Goal: Task Accomplishment & Management: Use online tool/utility

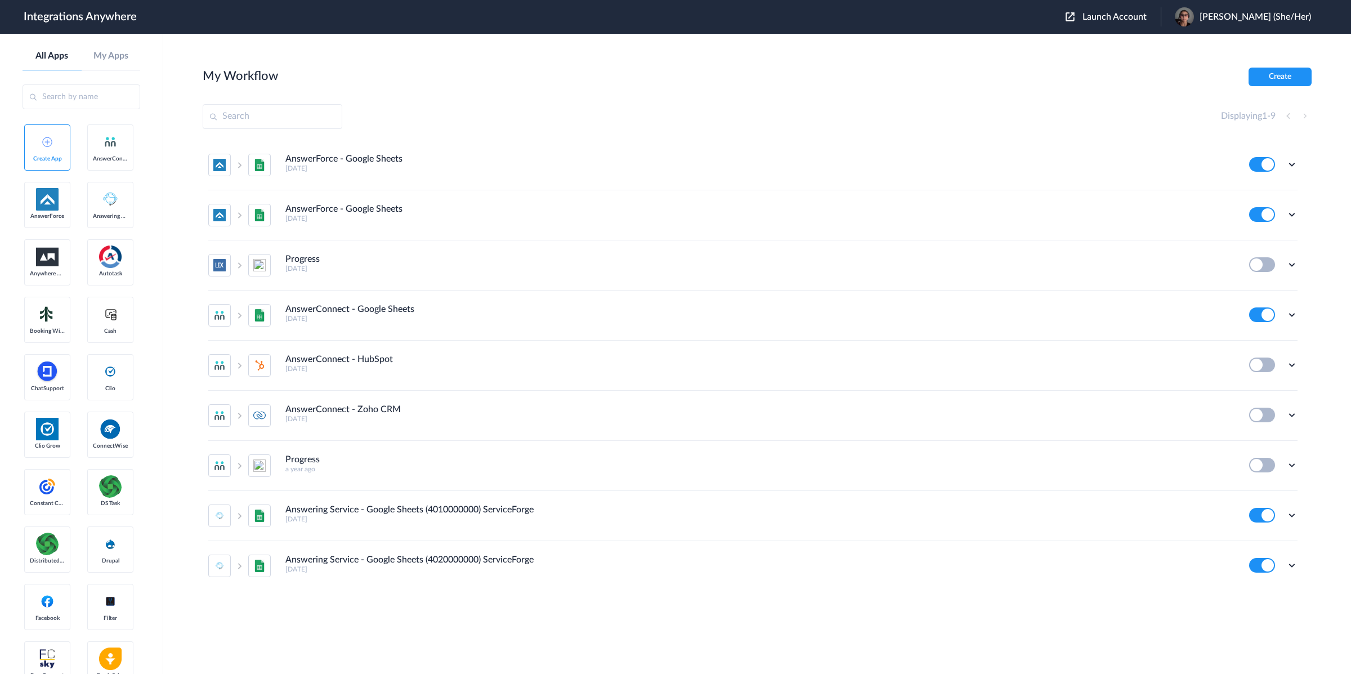
click at [1125, 19] on span "Launch Account" at bounding box center [1114, 16] width 64 height 9
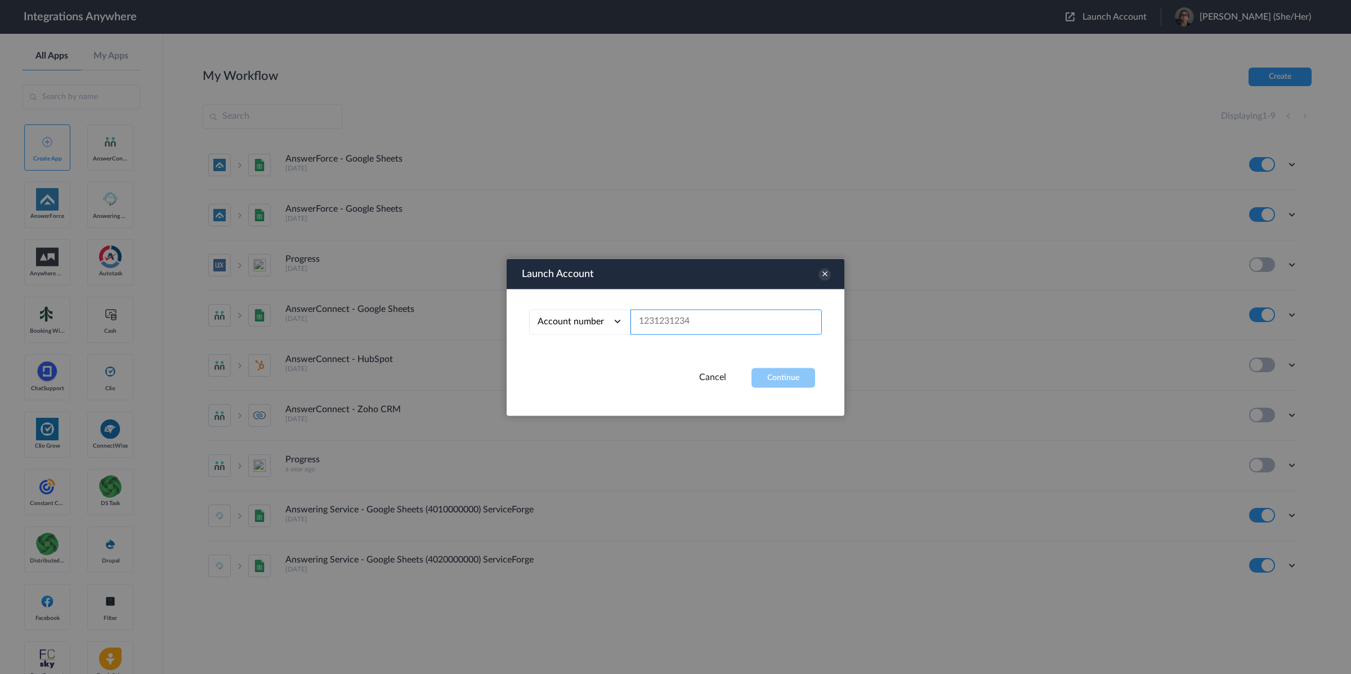
click at [706, 316] on input "text" at bounding box center [725, 321] width 191 height 25
paste input "9197690279"
type input "9197690279"
click at [781, 386] on button "Continue" at bounding box center [783, 378] width 64 height 20
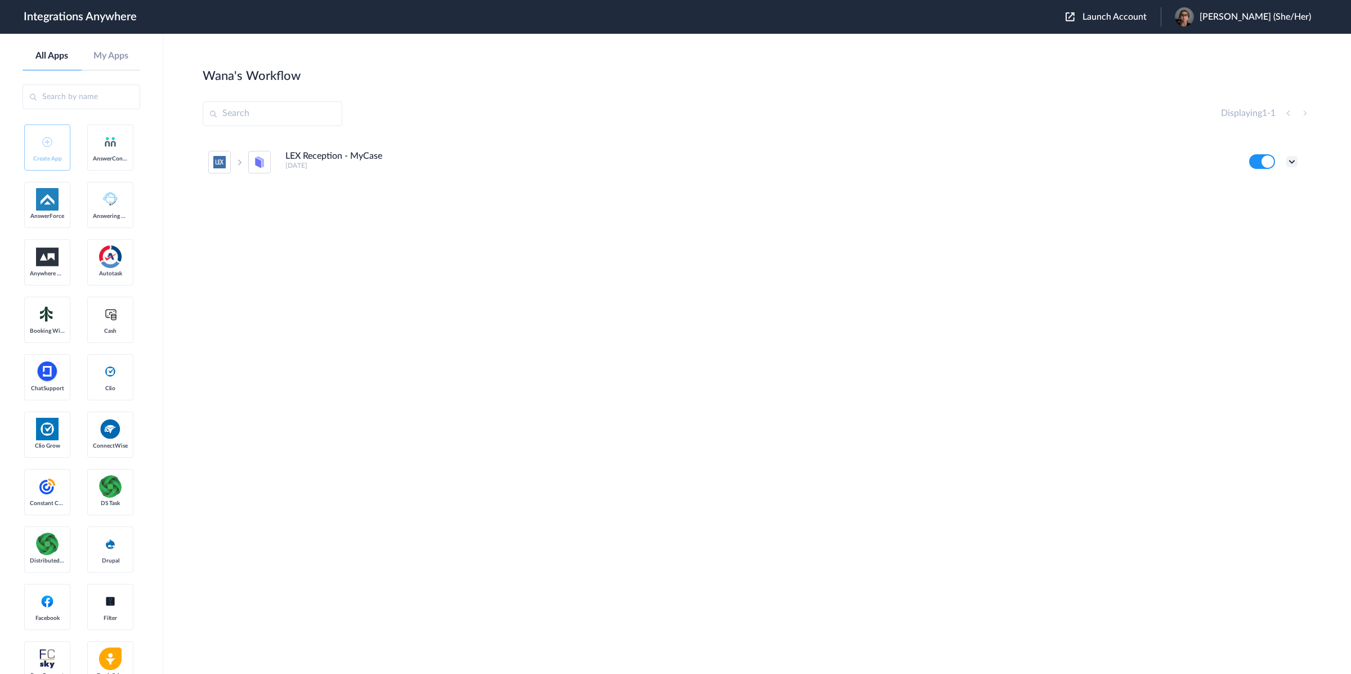
click at [1291, 163] on icon at bounding box center [1291, 161] width 11 height 11
click at [1275, 189] on li "Edit" at bounding box center [1260, 187] width 73 height 21
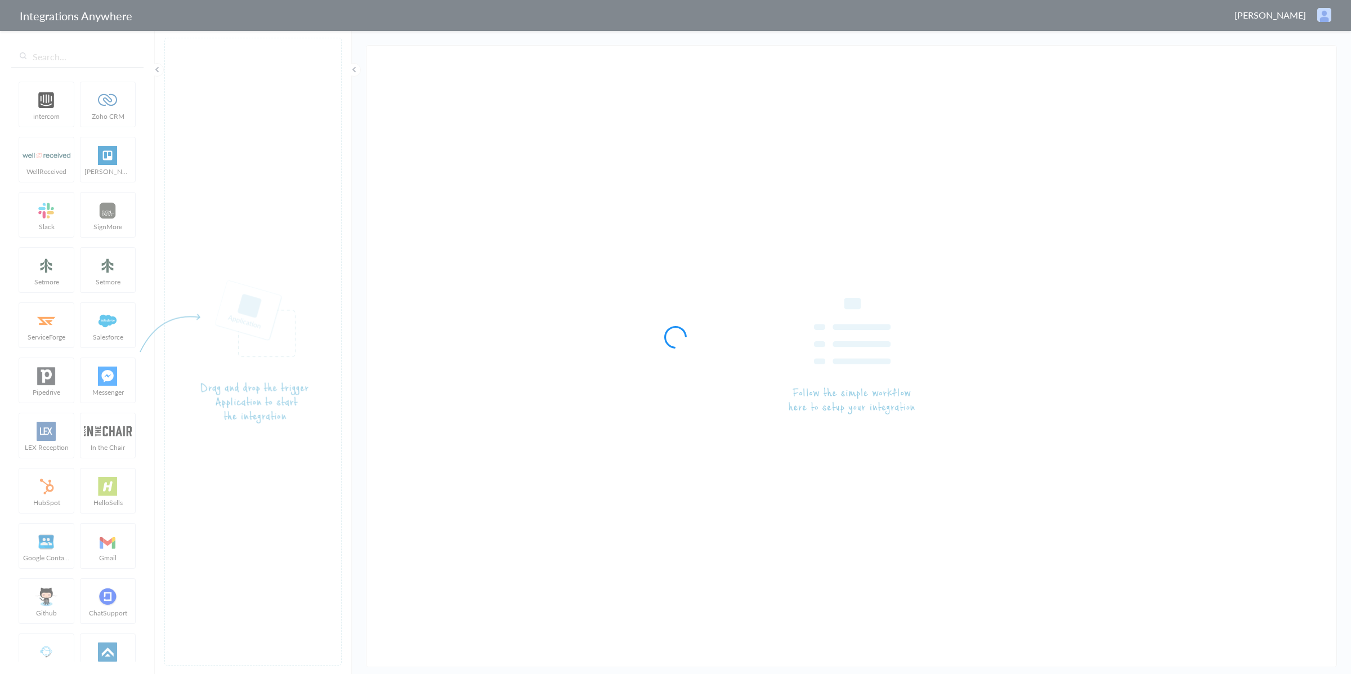
type input "LEX Reception - MyCase"
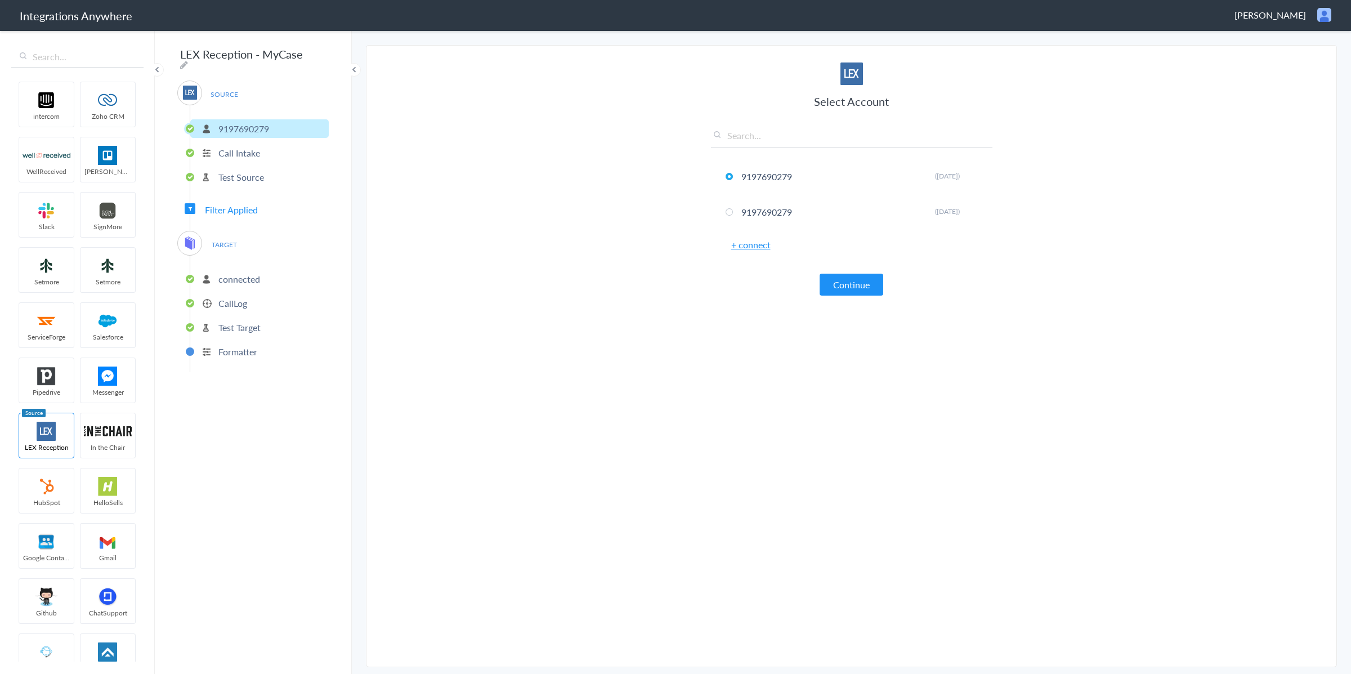
click at [271, 124] on li "9197690279" at bounding box center [259, 128] width 138 height 19
click at [862, 289] on button "Continue" at bounding box center [852, 285] width 64 height 22
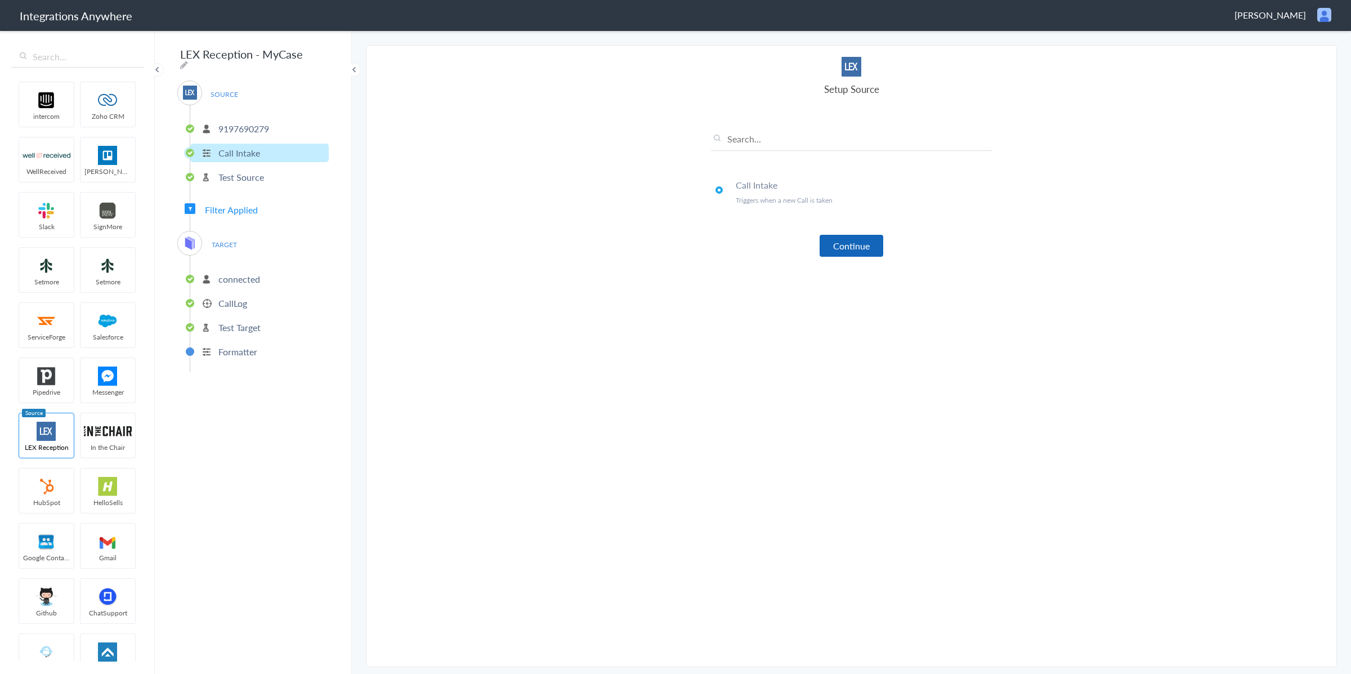
click at [856, 244] on button "Continue" at bounding box center [852, 246] width 64 height 22
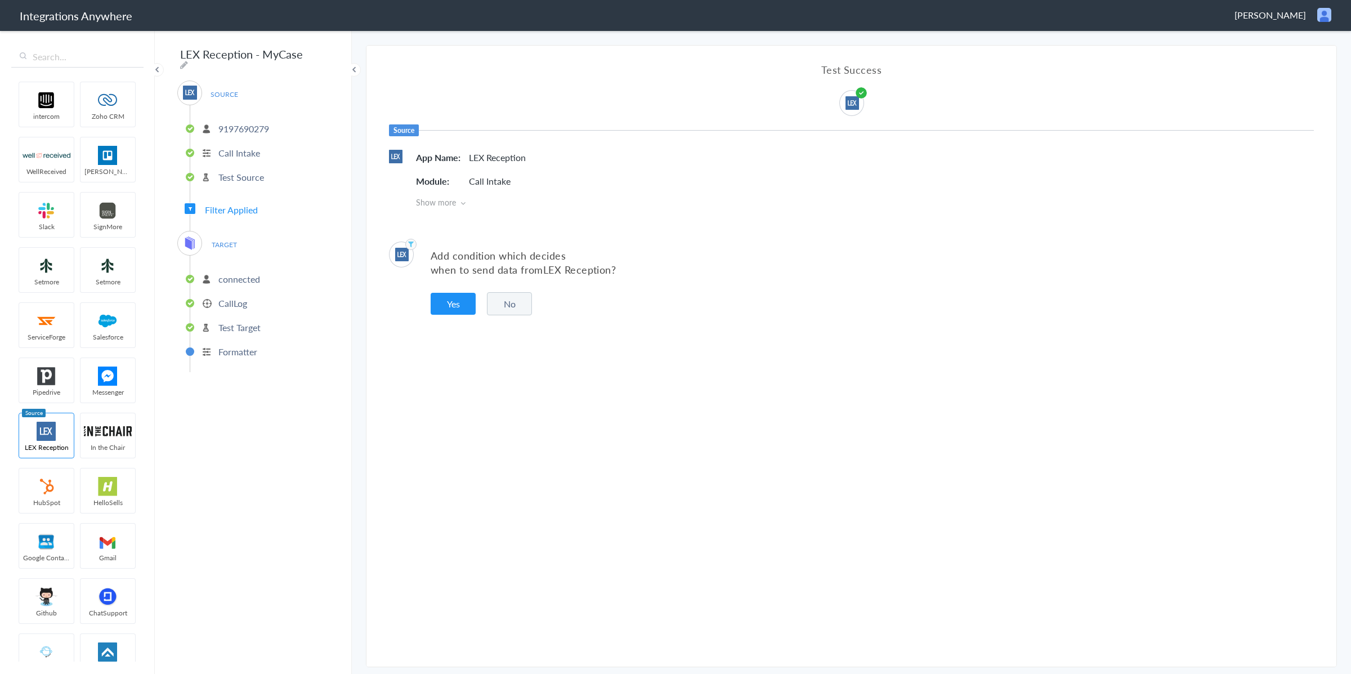
click at [249, 128] on p "9197690279" at bounding box center [243, 128] width 51 height 13
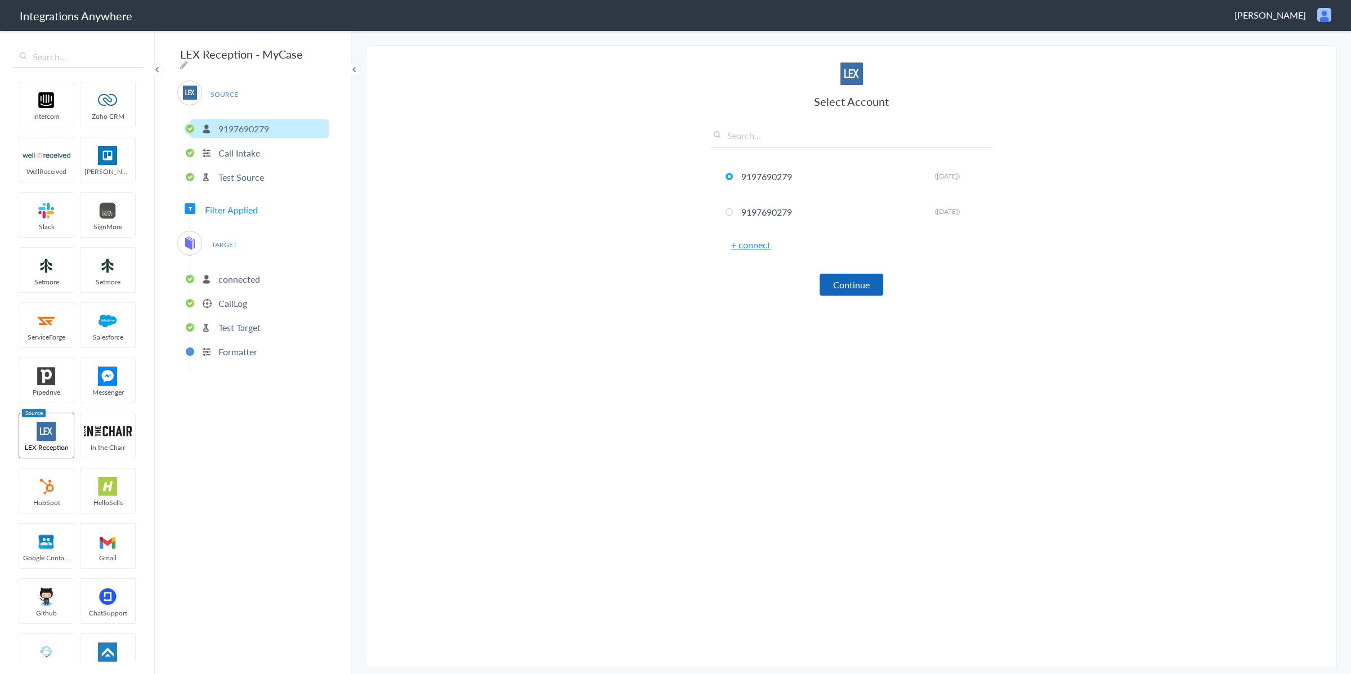
click at [857, 287] on button "Continue" at bounding box center [852, 285] width 64 height 22
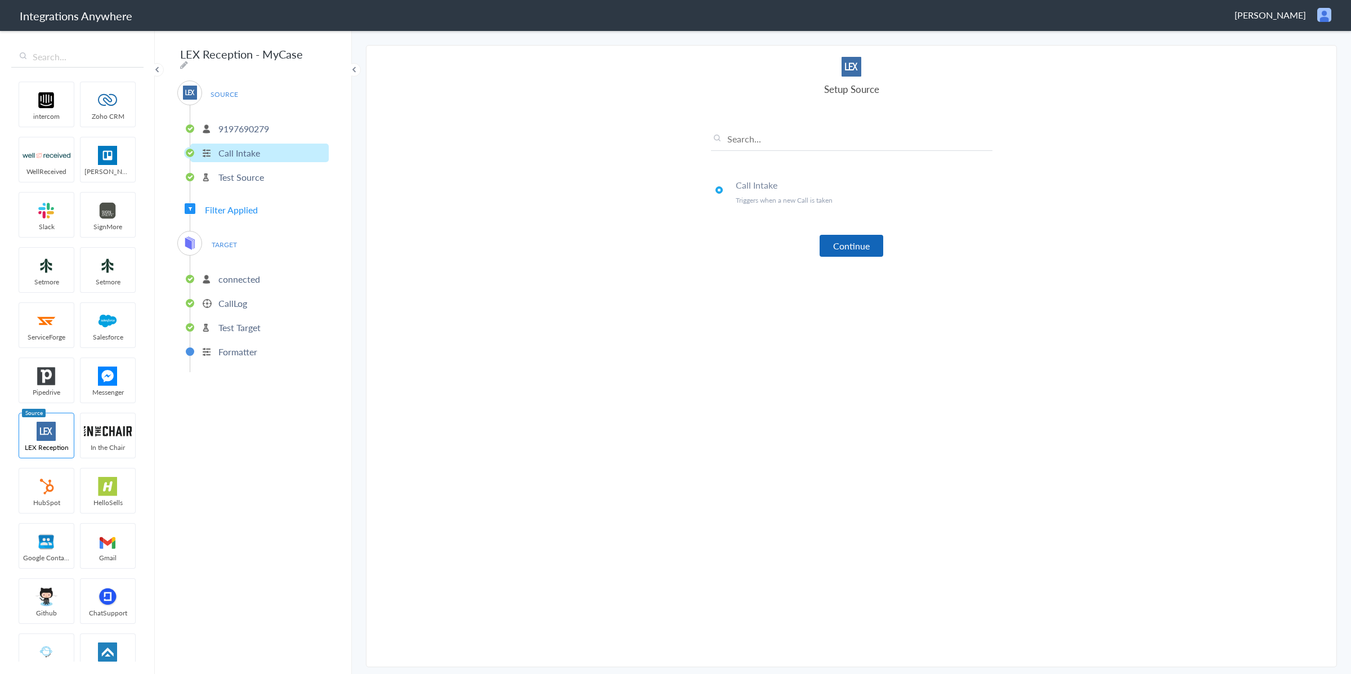
click at [845, 249] on button "Continue" at bounding box center [852, 246] width 64 height 22
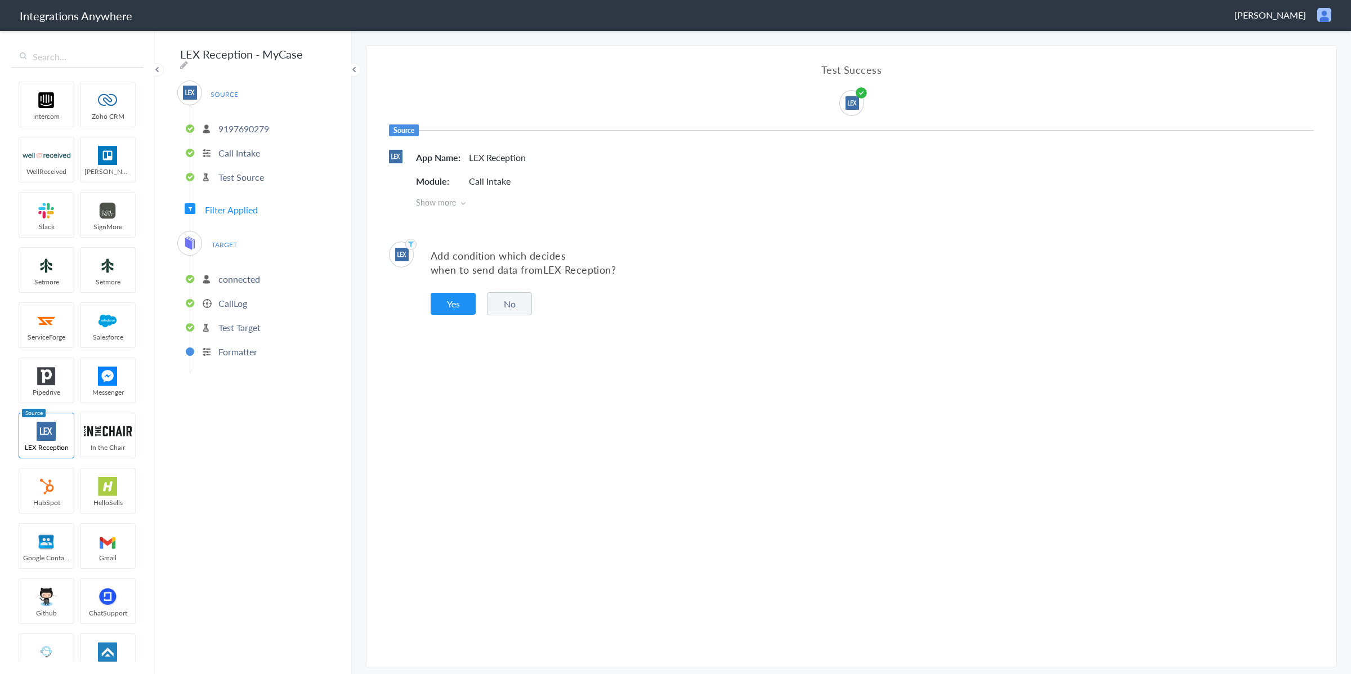
click at [516, 300] on button "No" at bounding box center [509, 303] width 45 height 23
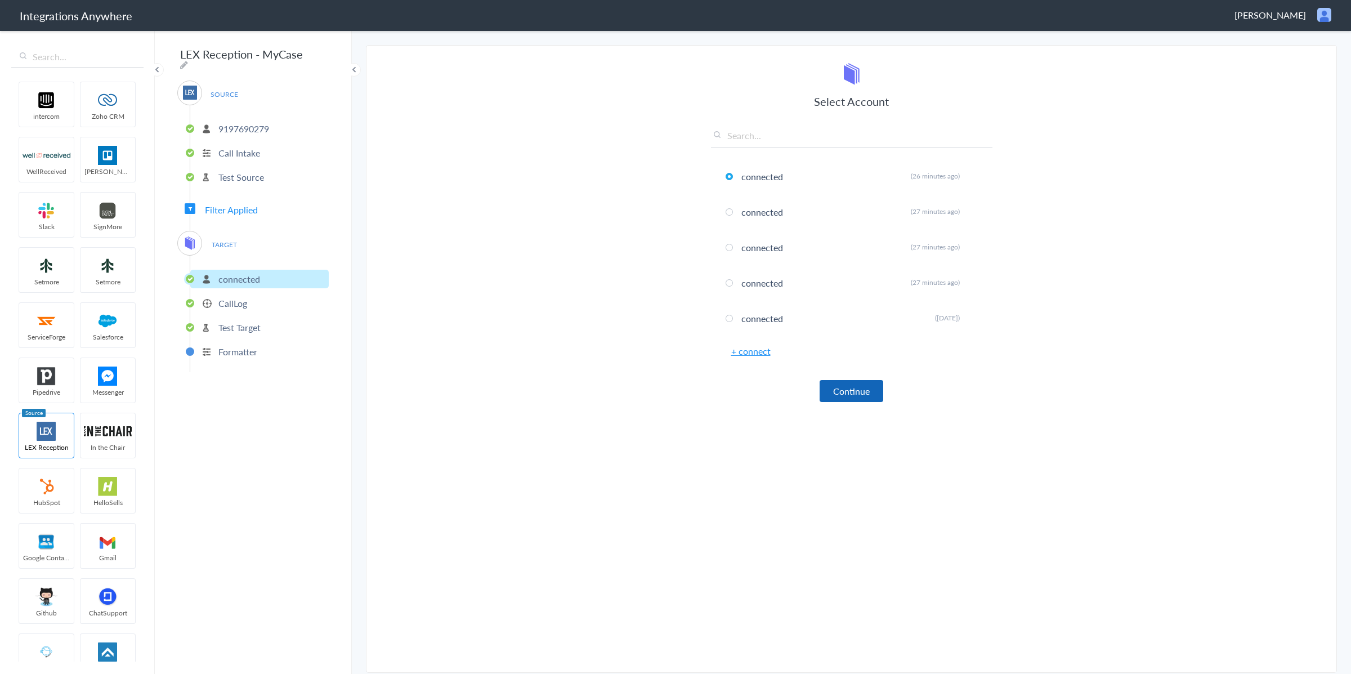
click at [836, 397] on button "Continue" at bounding box center [852, 391] width 64 height 22
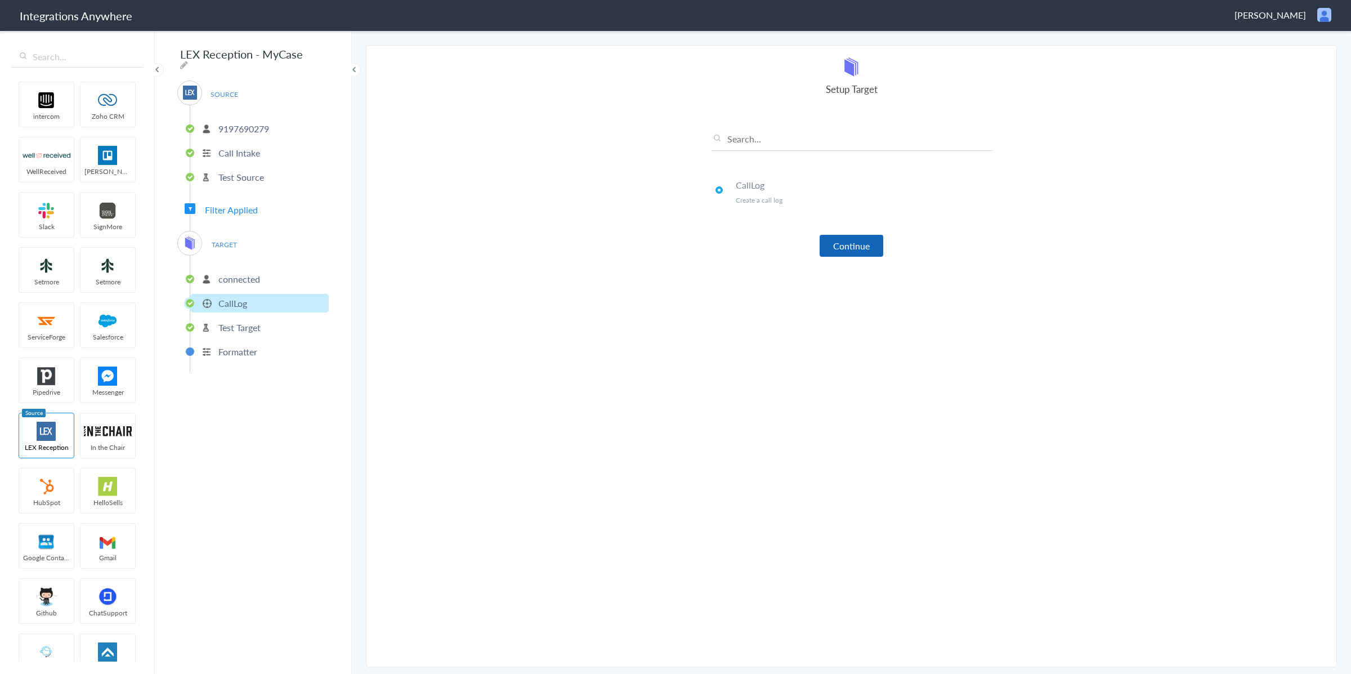
click at [858, 241] on button "Continue" at bounding box center [852, 246] width 64 height 22
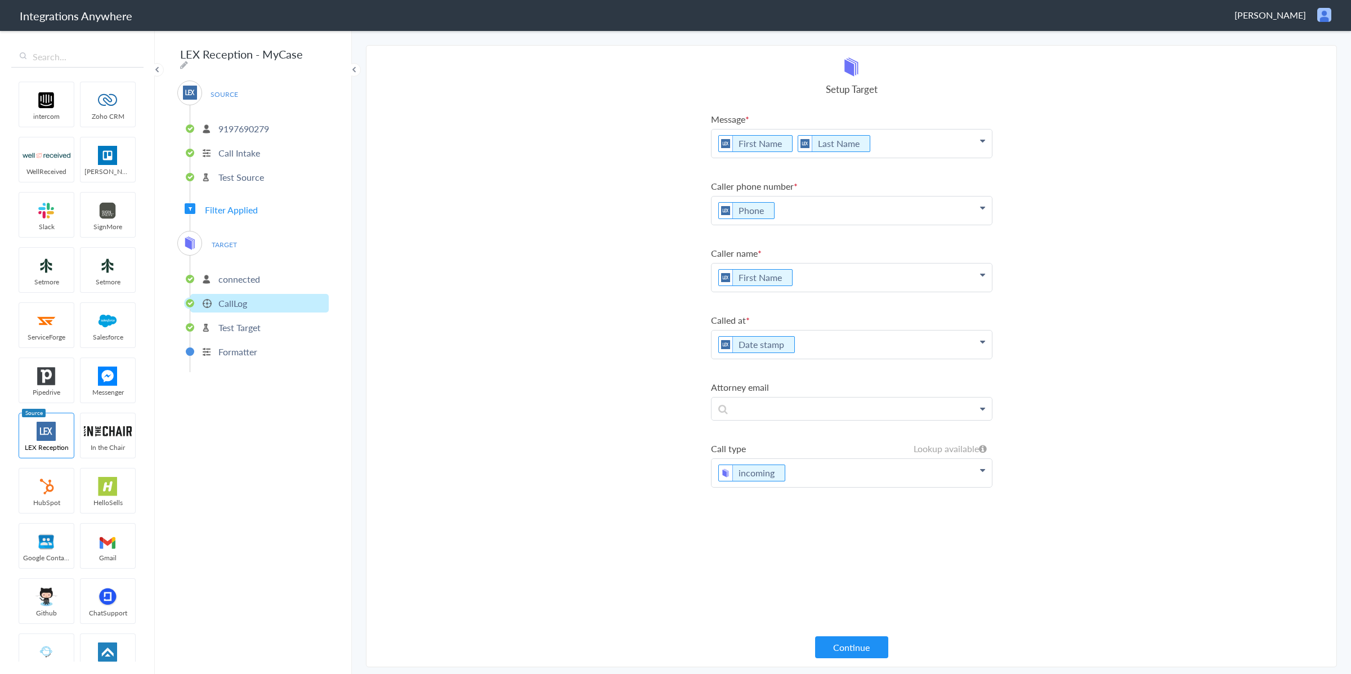
click at [233, 273] on p "connected" at bounding box center [239, 278] width 42 height 13
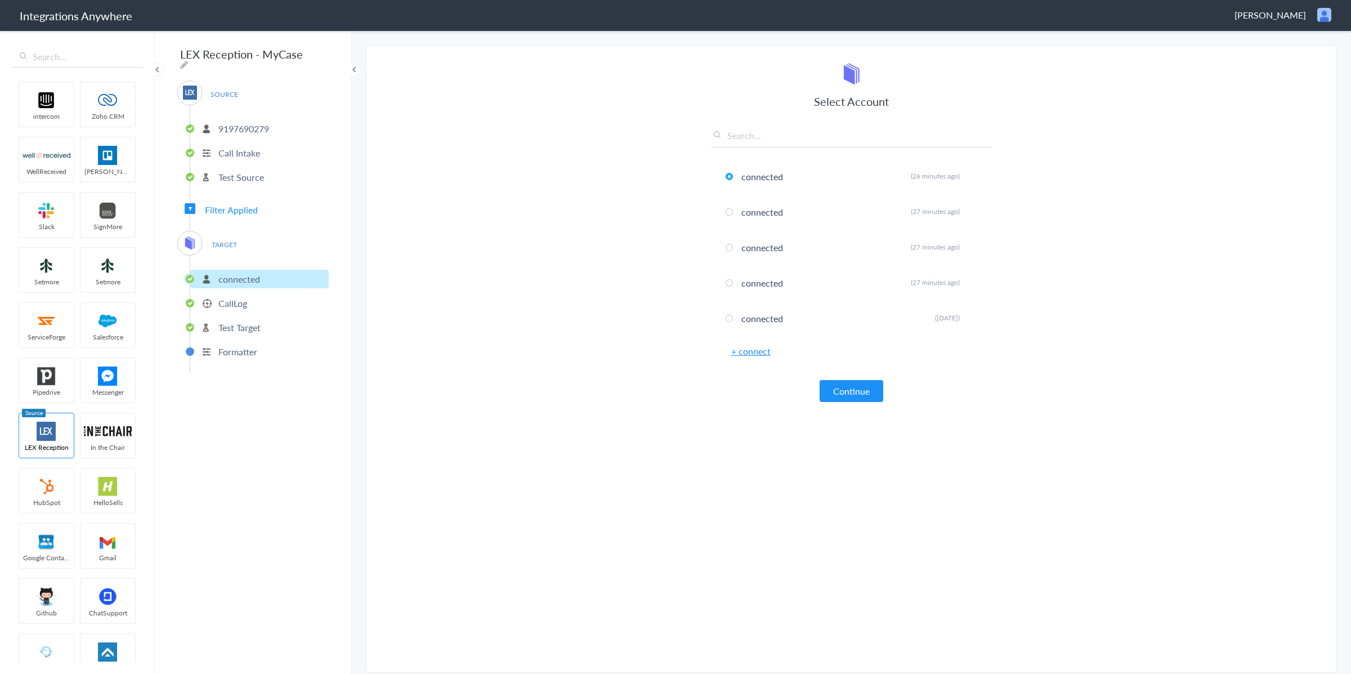
click at [230, 241] on span "TARGET" at bounding box center [224, 244] width 43 height 15
click at [242, 299] on p "CallLog" at bounding box center [232, 303] width 29 height 13
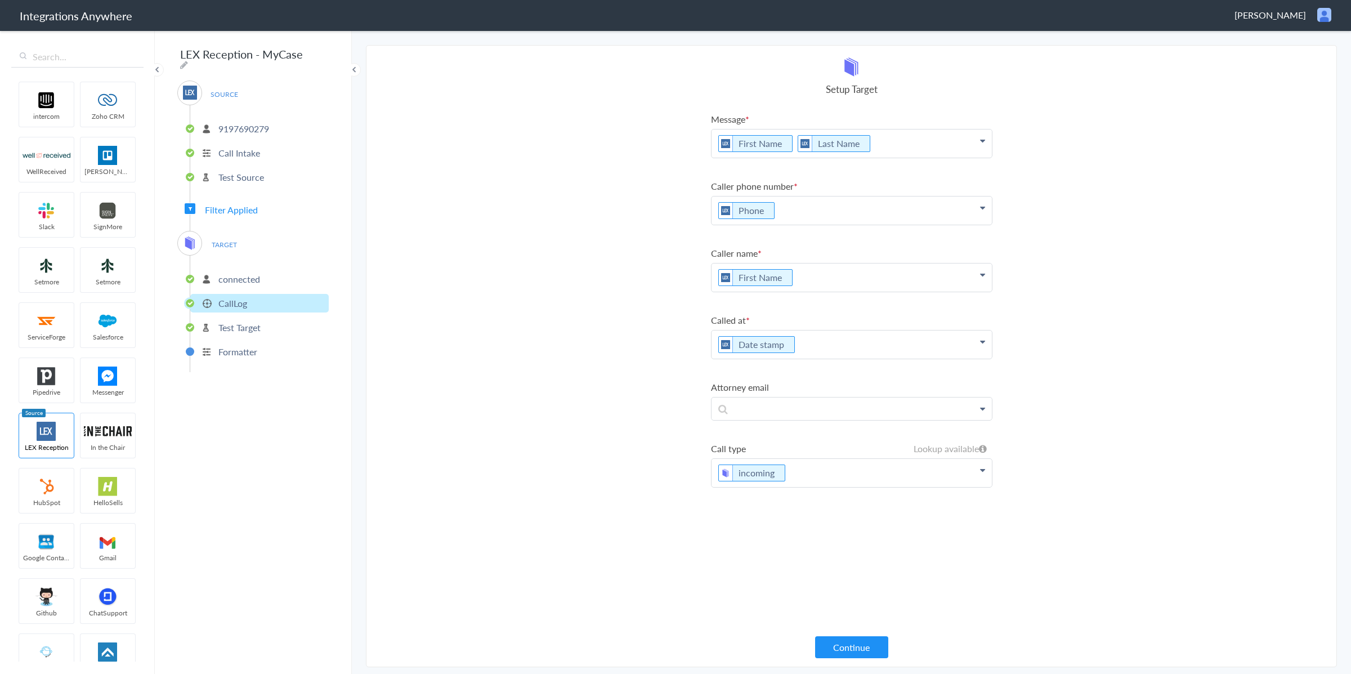
click at [239, 277] on p "connected" at bounding box center [239, 278] width 42 height 13
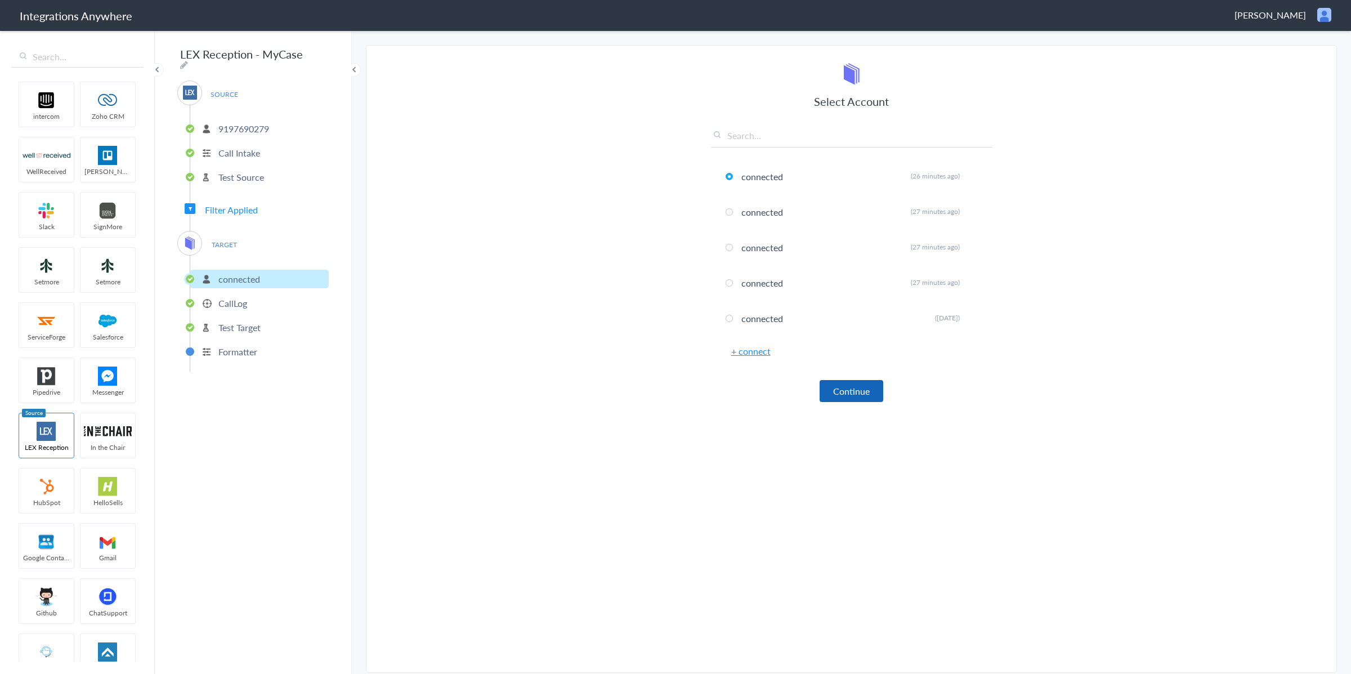
click at [841, 385] on button "Continue" at bounding box center [852, 391] width 64 height 22
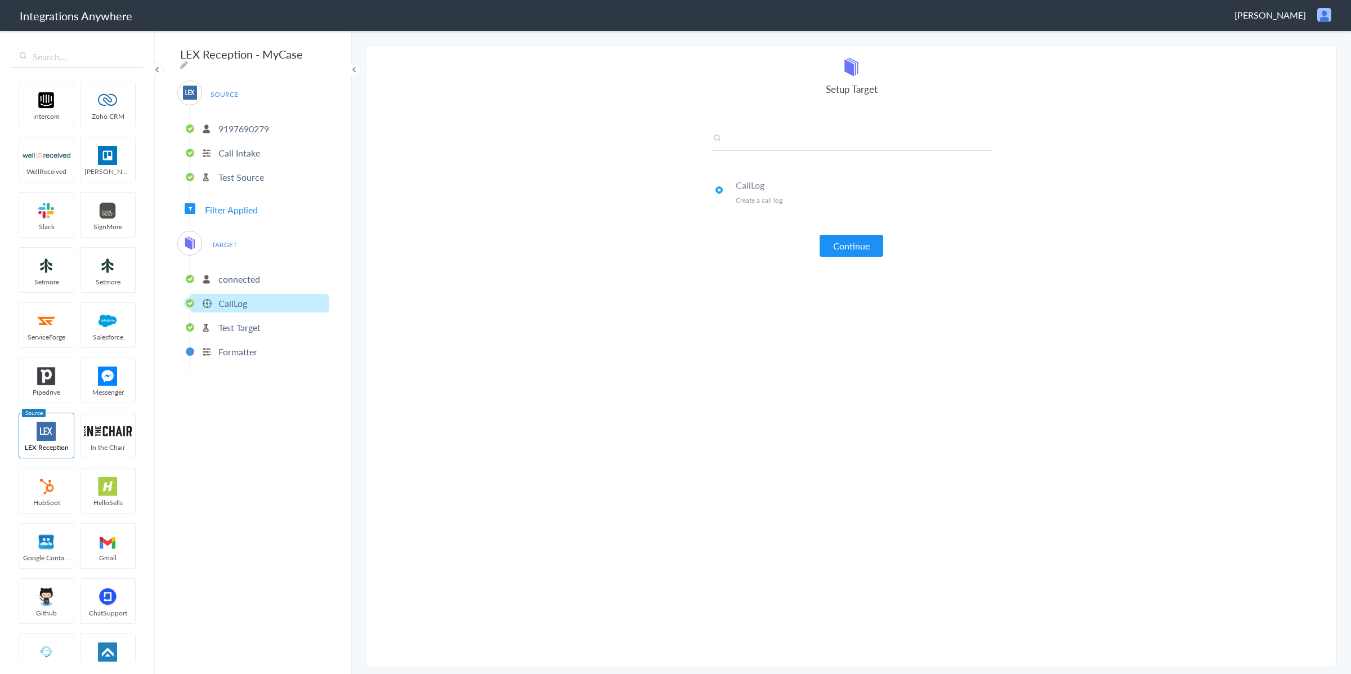
click at [773, 140] on input "text" at bounding box center [851, 141] width 281 height 19
type input "c"
